Goal: Task Accomplishment & Management: Use online tool/utility

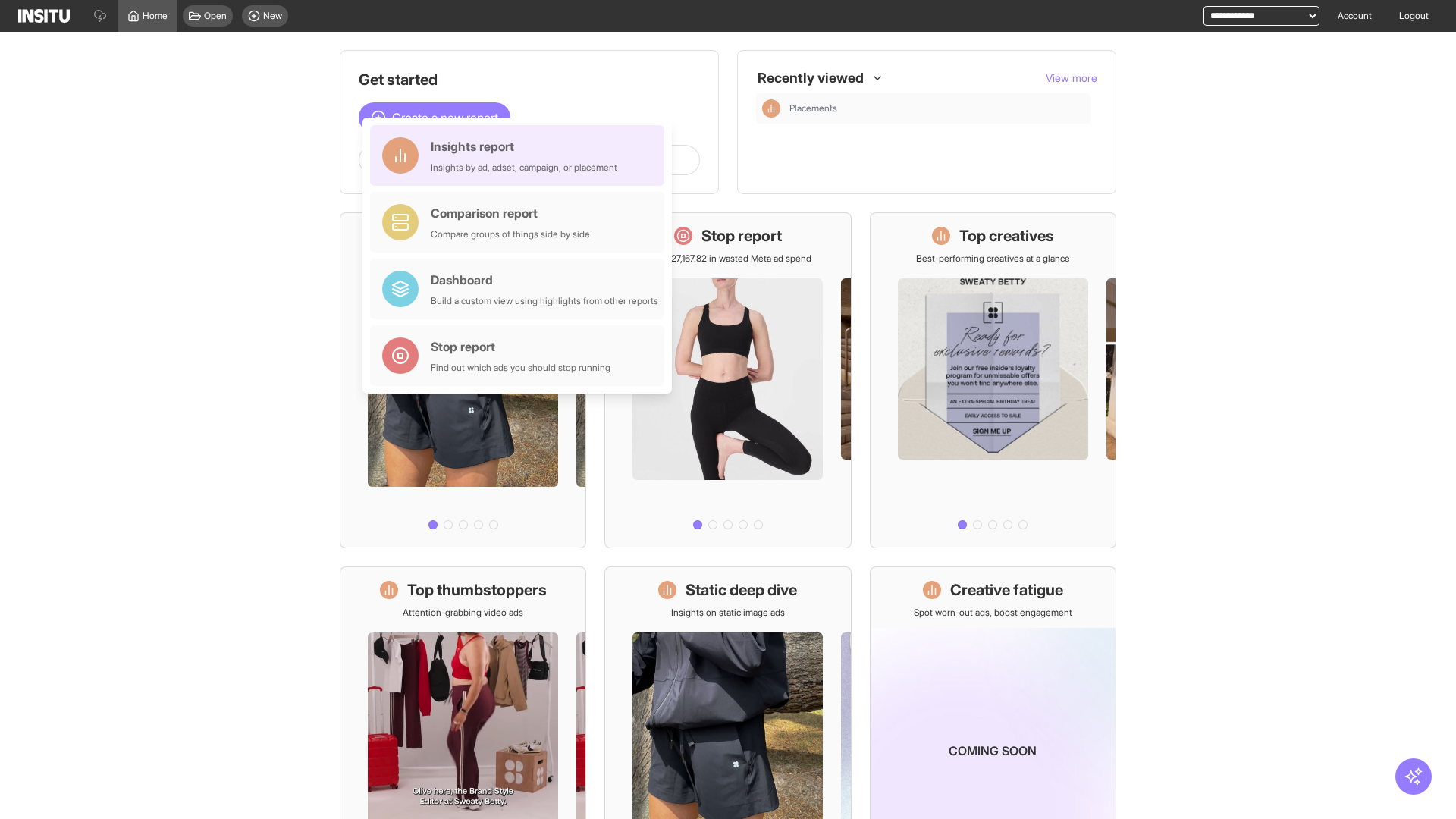
click at [521, 155] on div "Insights report Insights by ad, adset, campaign, or placement" at bounding box center [524, 155] width 186 height 36
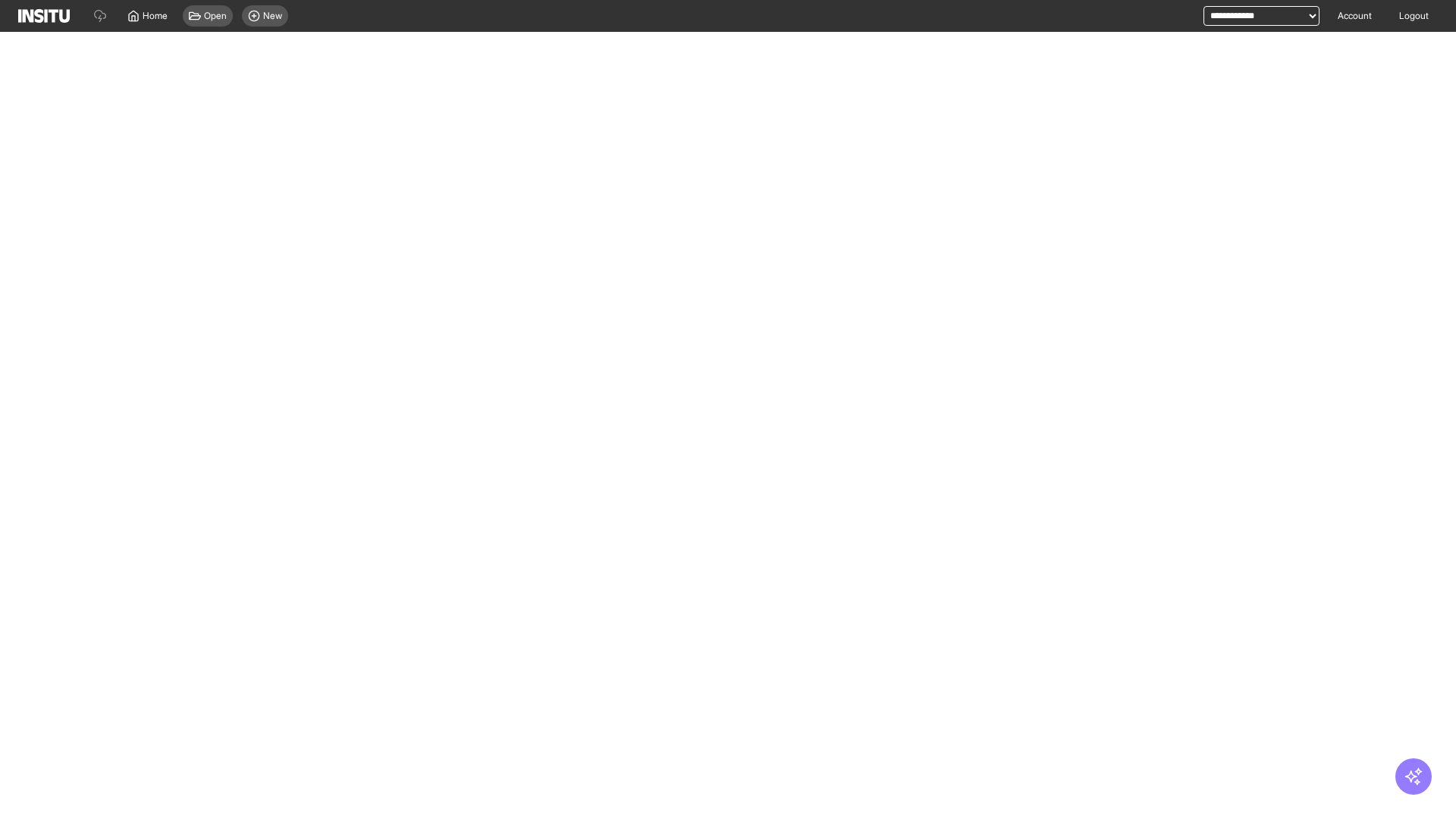
select select "**"
